Goal: Task Accomplishment & Management: Use online tool/utility

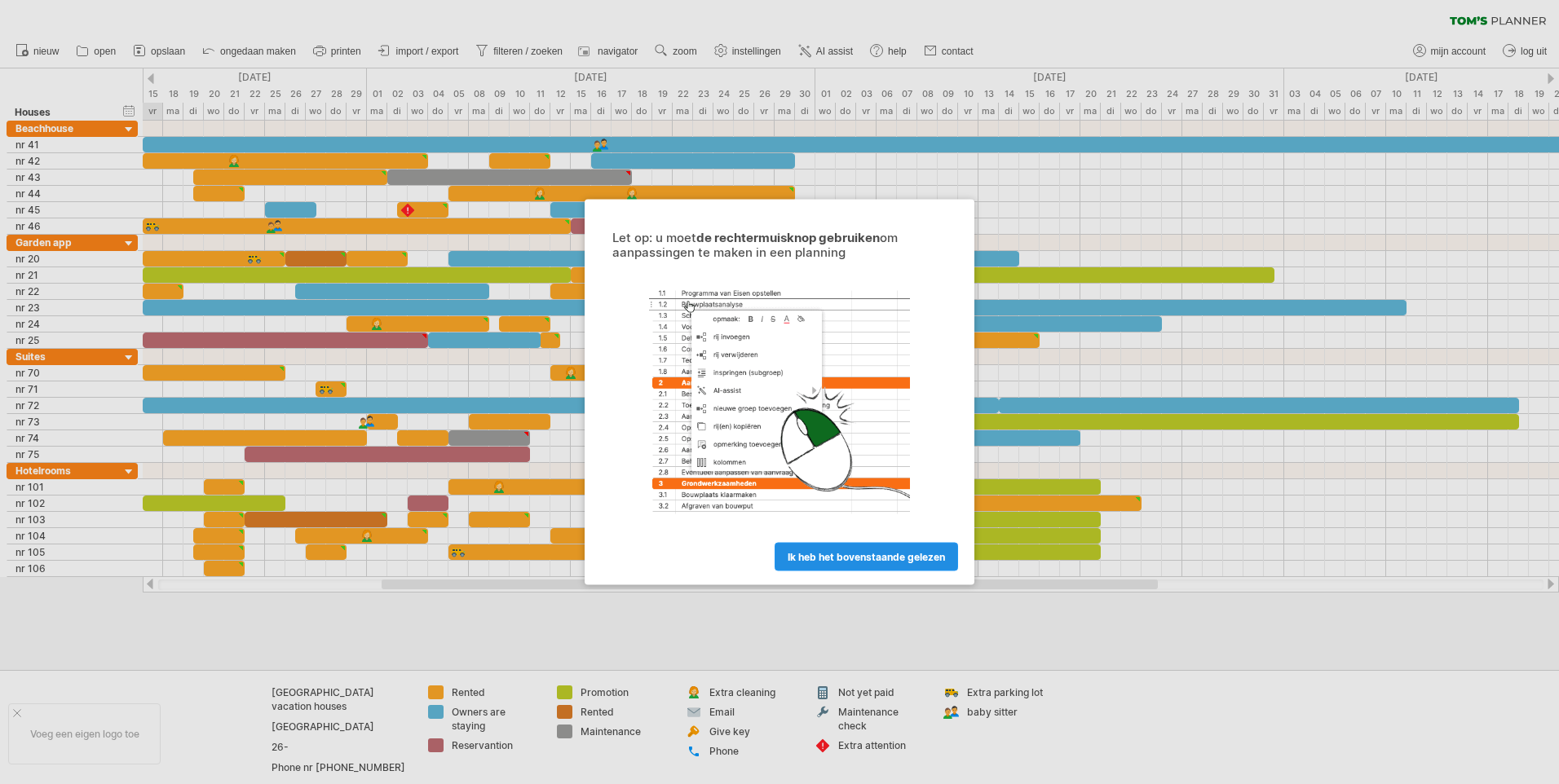
click at [871, 555] on span "ik heb het bovenstaande gelezen" at bounding box center [865, 557] width 157 height 12
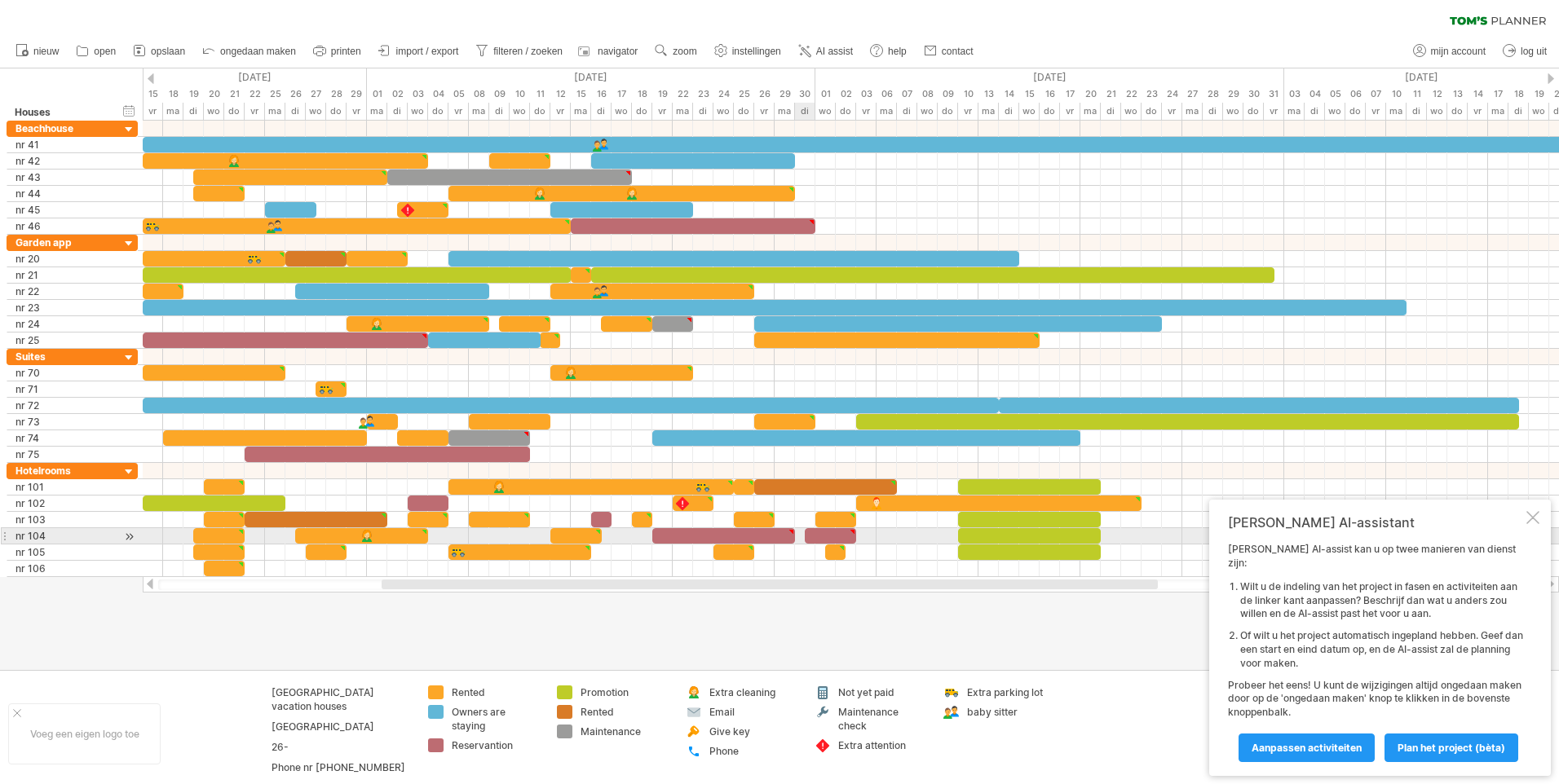
type textarea "**********"
click at [61, 43] on link "nieuw" at bounding box center [38, 51] width 53 height 21
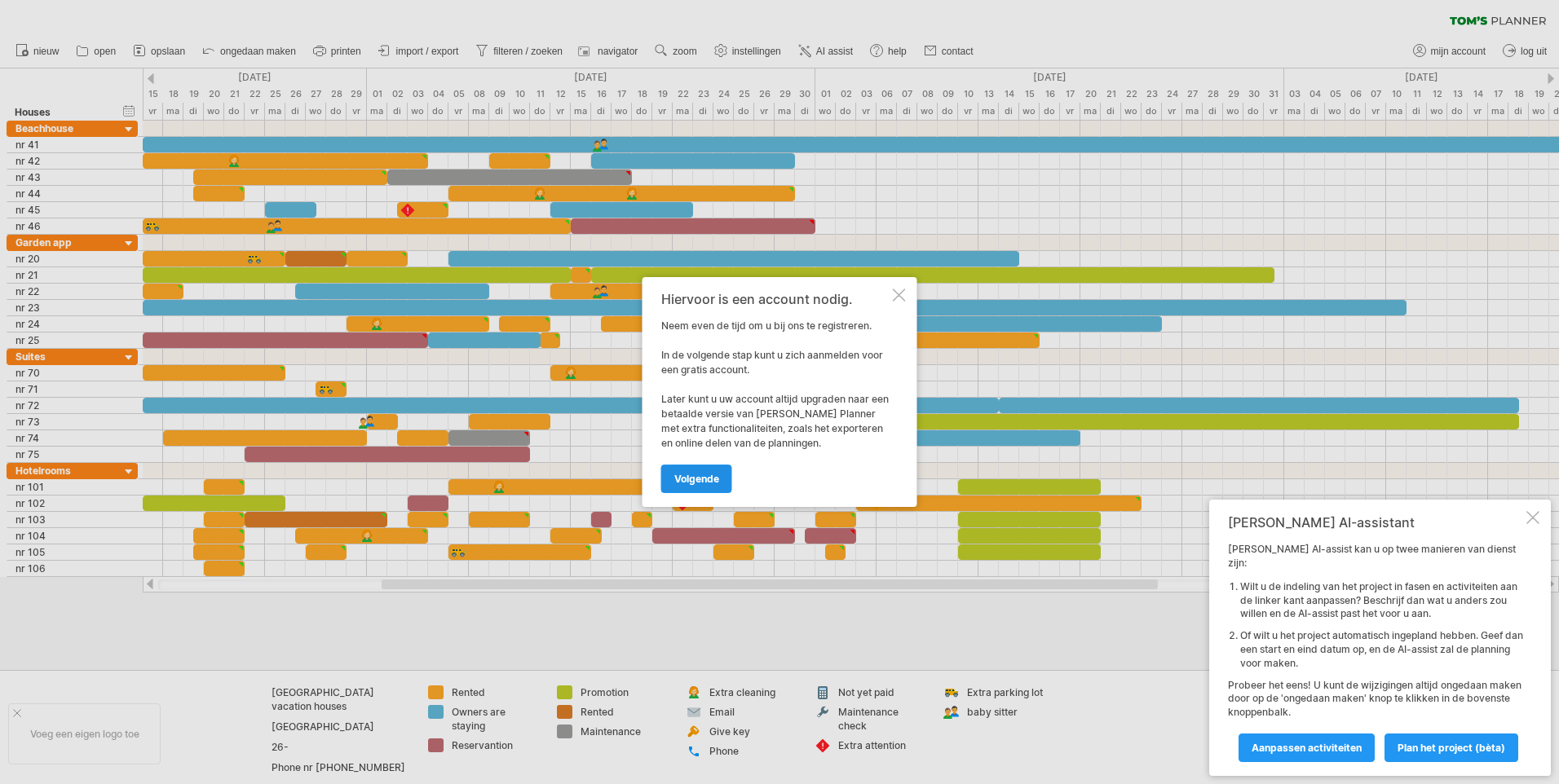
click at [706, 479] on span "volgende" at bounding box center [696, 478] width 44 height 12
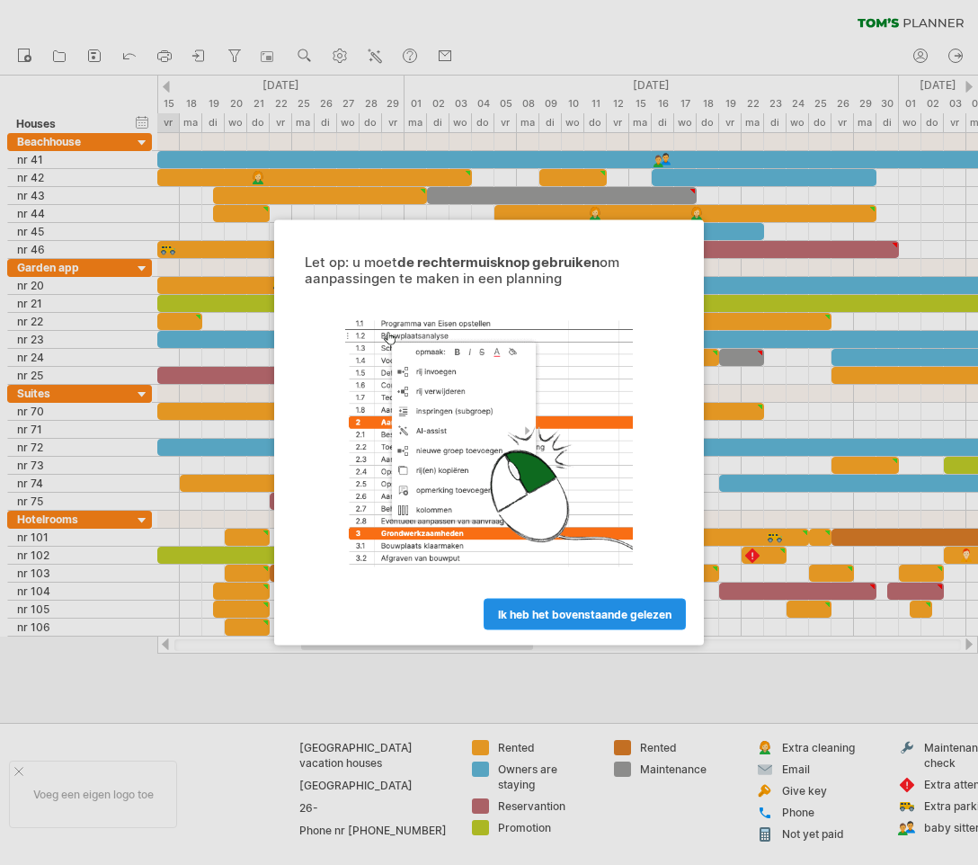
click at [639, 610] on span "ik heb het bovenstaande gelezen" at bounding box center [584, 614] width 173 height 13
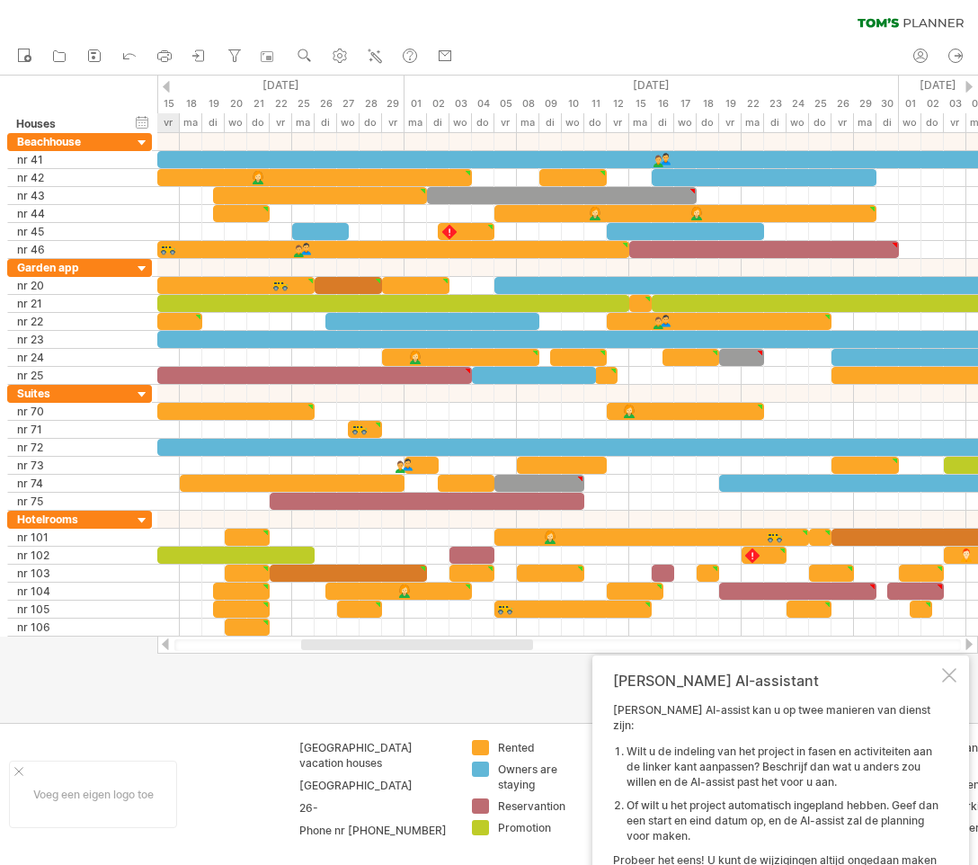
type textarea "**********"
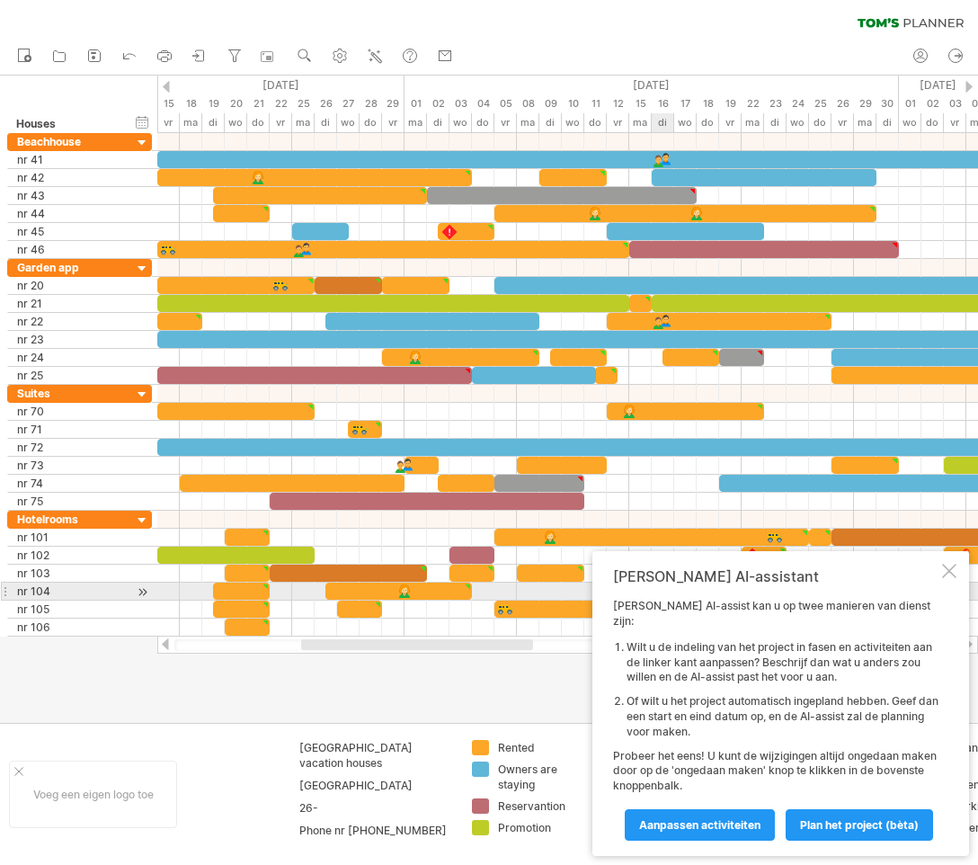
click at [947, 578] on div at bounding box center [949, 571] width 14 height 14
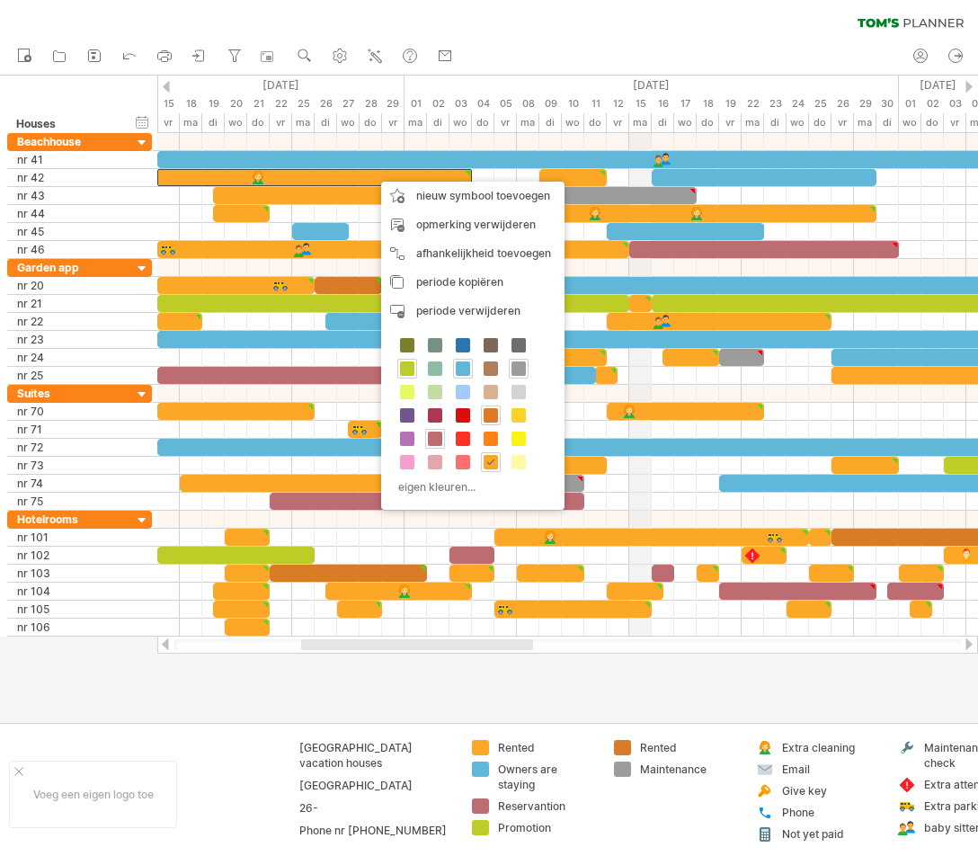
click at [639, 84] on div "[DATE]" at bounding box center [652, 85] width 494 height 19
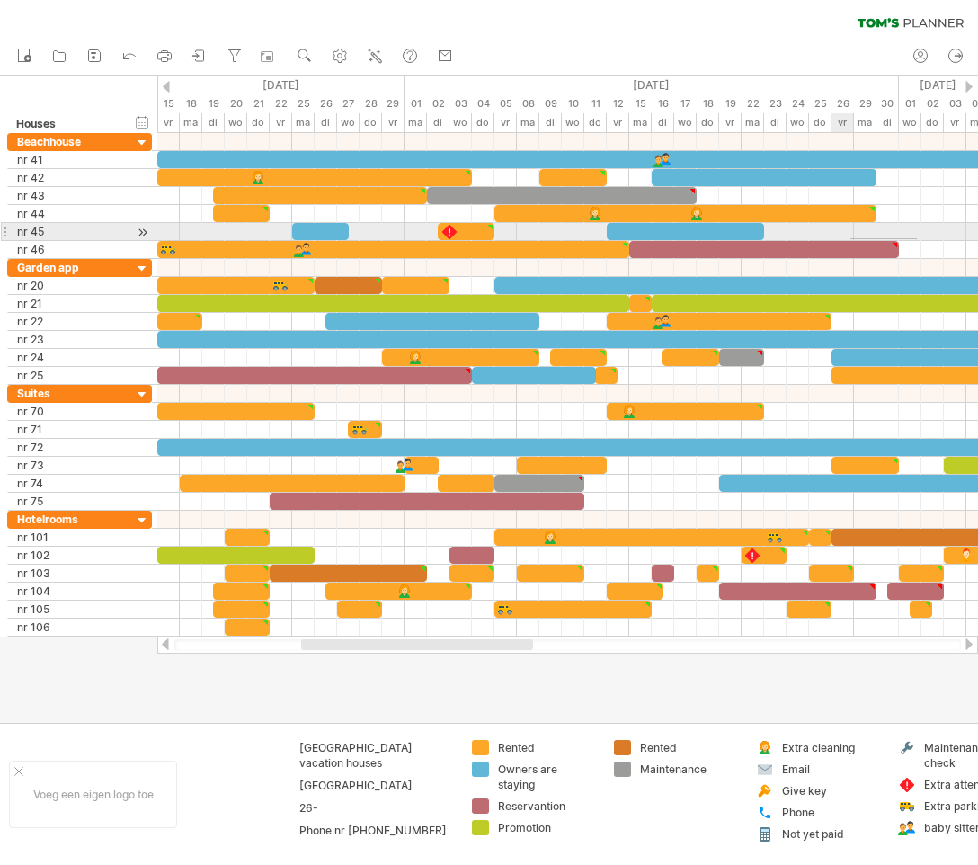
drag, startPoint x: 917, startPoint y: 238, endPoint x: 796, endPoint y: 247, distance: 120.8
click at [796, 247] on div at bounding box center [567, 384] width 821 height 503
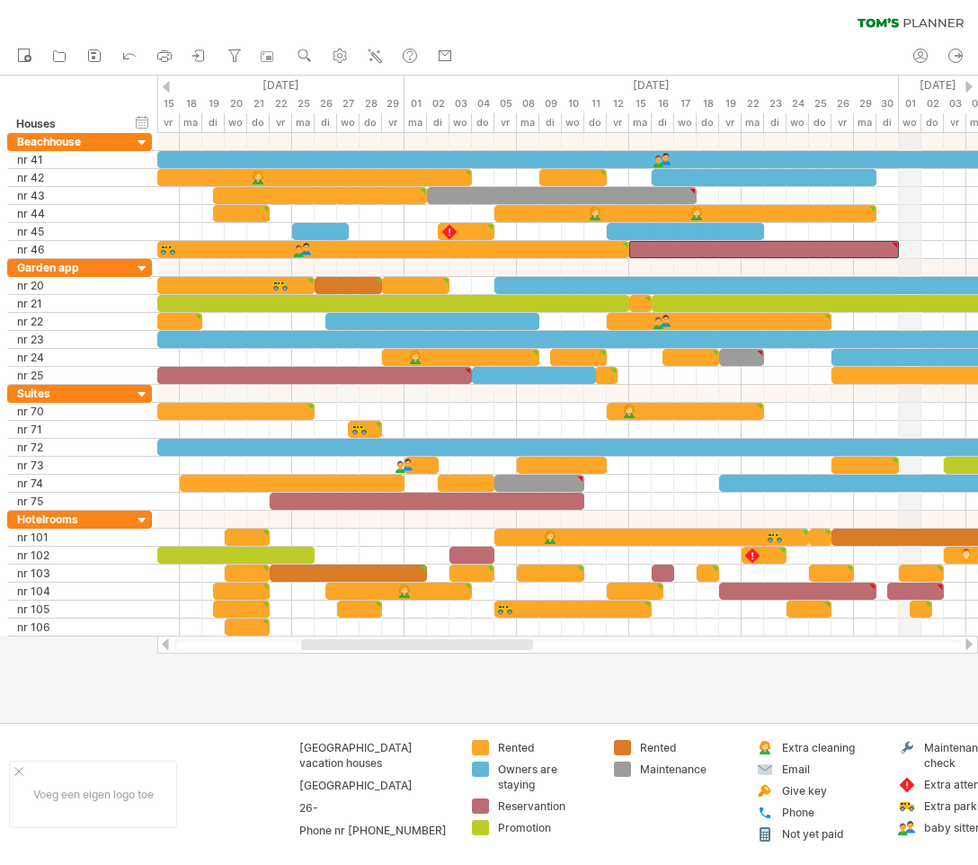
click at [912, 117] on div "wo" at bounding box center [910, 122] width 22 height 19
